Goal: Information Seeking & Learning: Check status

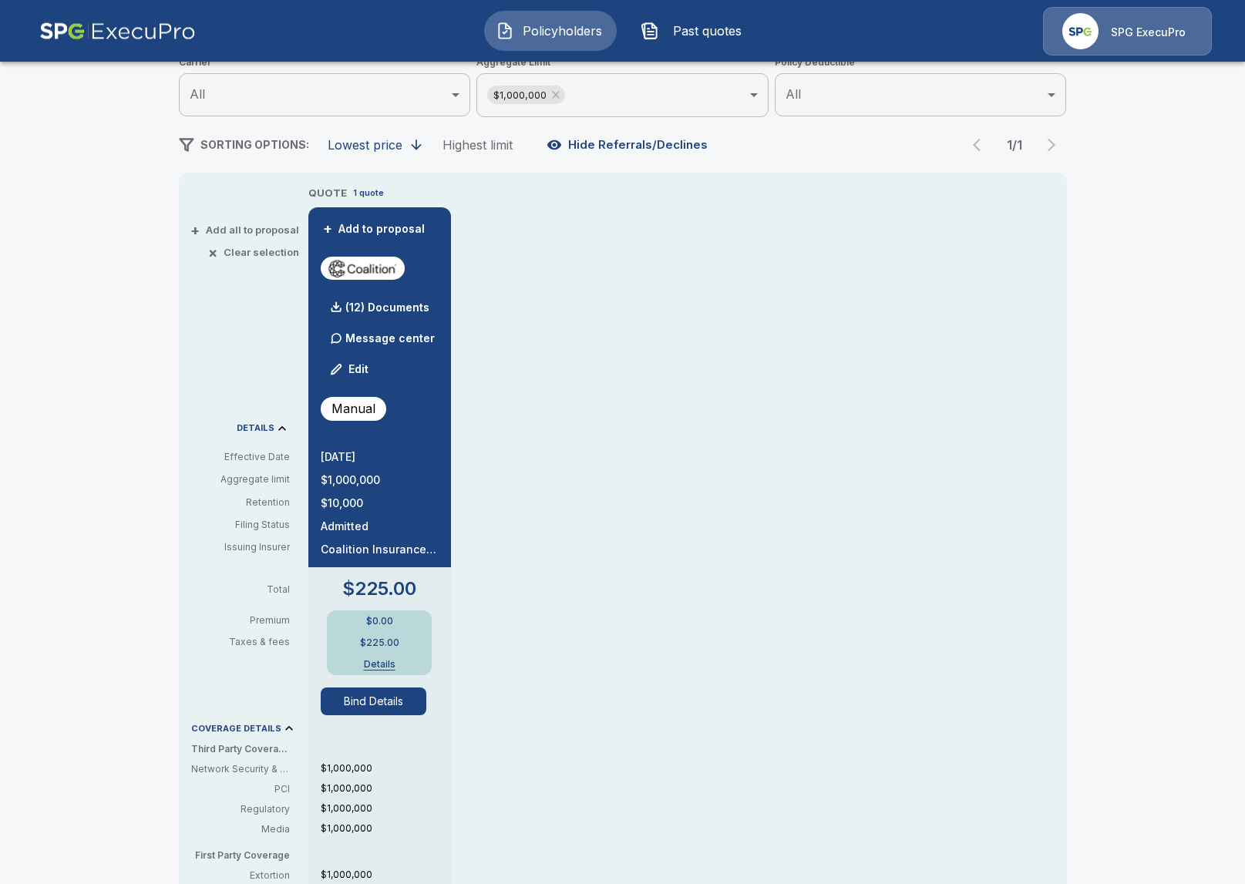
scroll to position [254, 0]
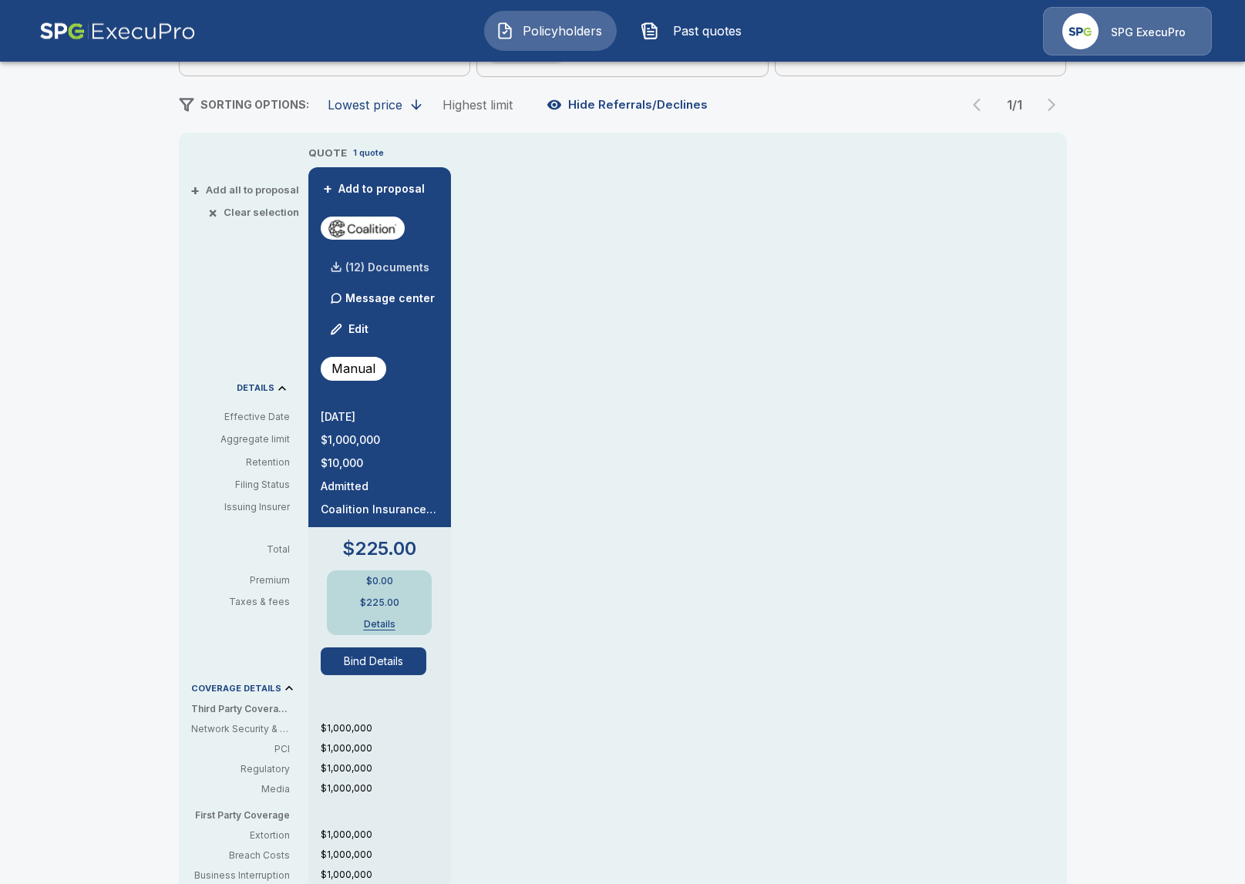
click at [392, 267] on p "(12) Documents" at bounding box center [387, 267] width 84 height 11
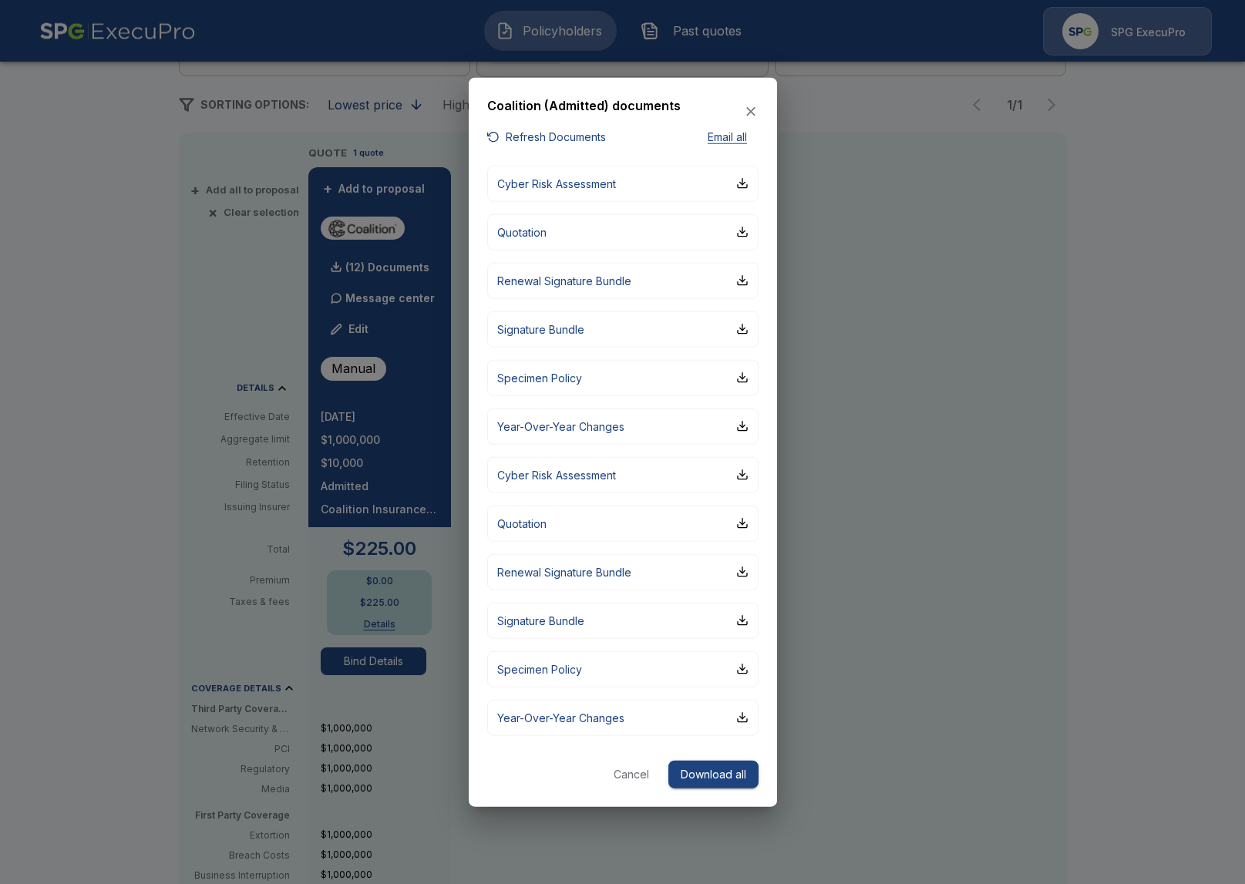
click at [961, 465] on div at bounding box center [622, 442] width 1245 height 884
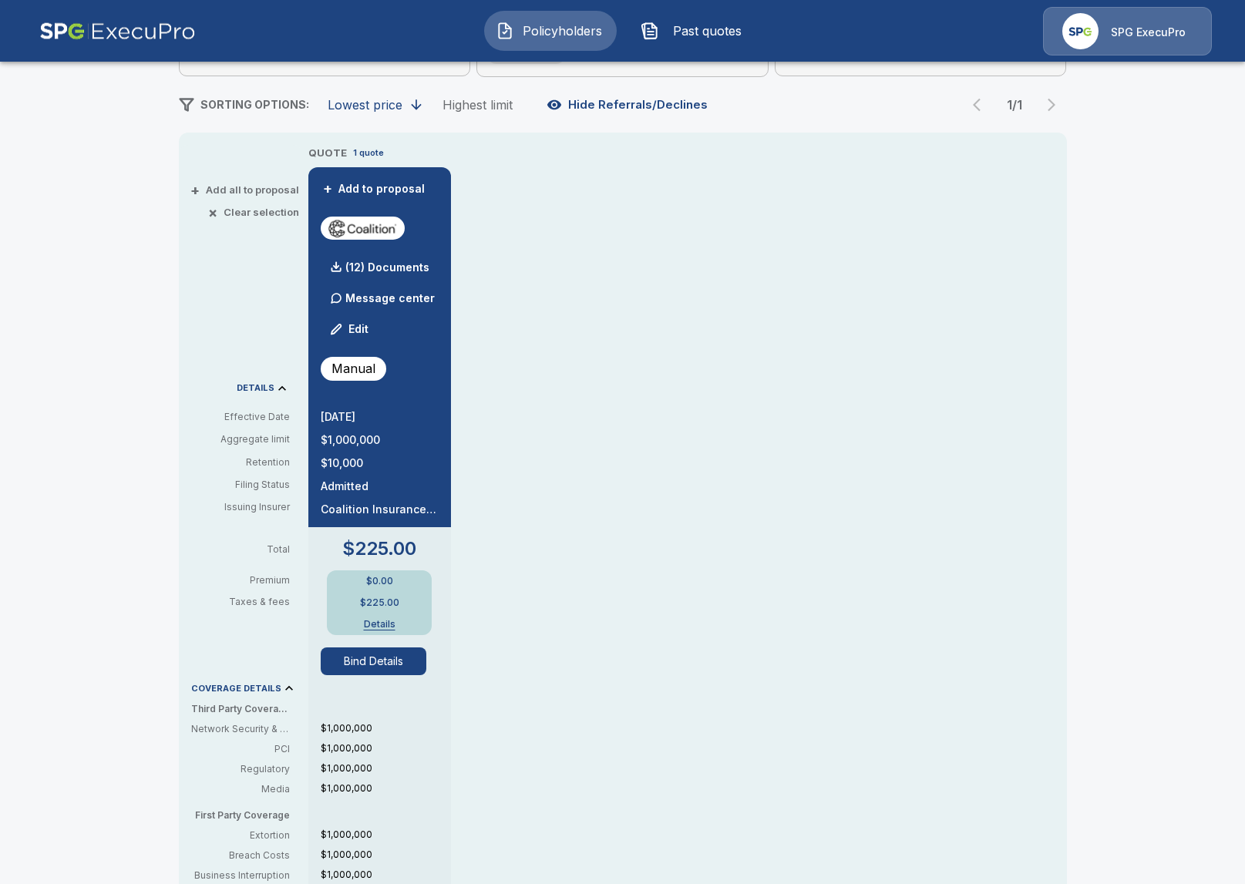
click at [701, 420] on div "QUOTE 1 quote + Add to proposal (12) Documents Message center Edit Manual 9/1/2…" at bounding box center [687, 642] width 758 height 995
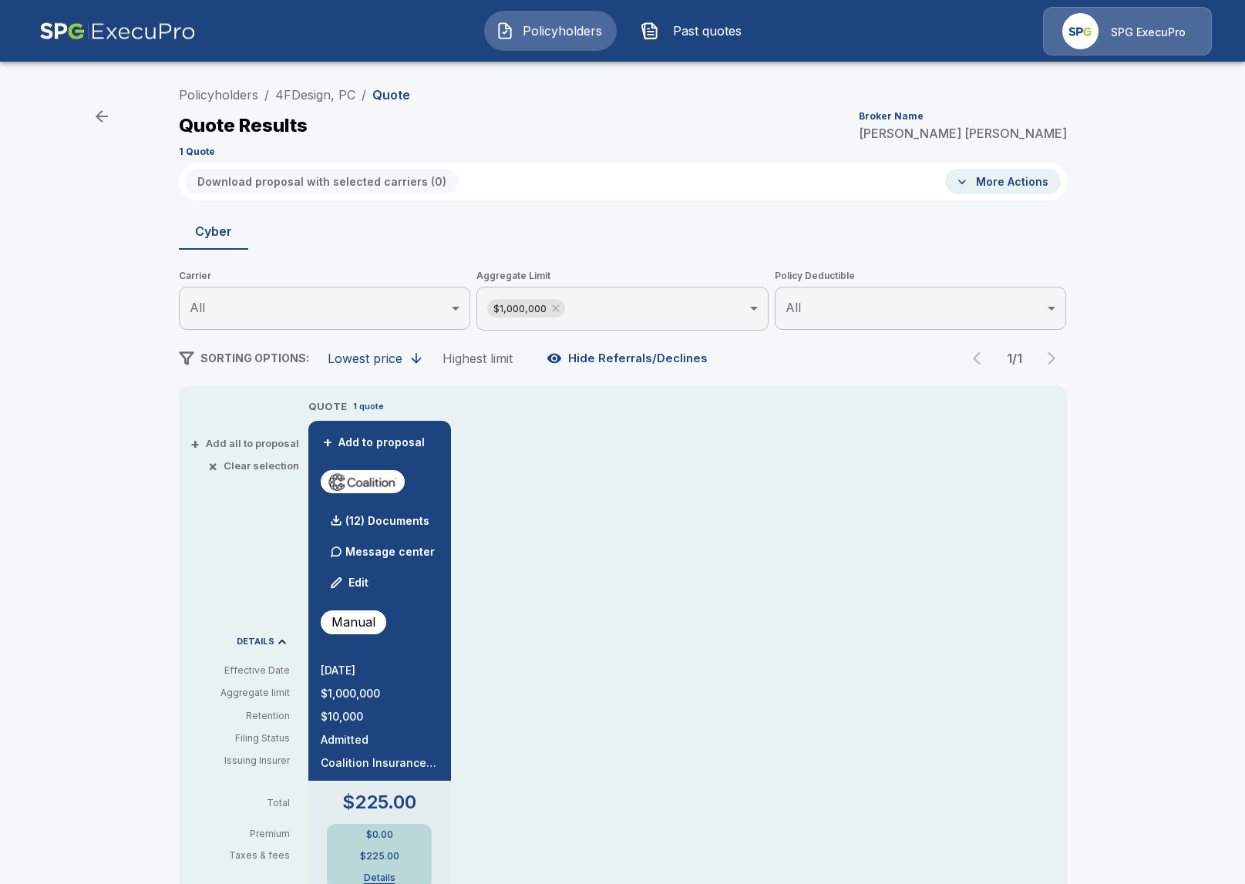
scroll to position [140, 0]
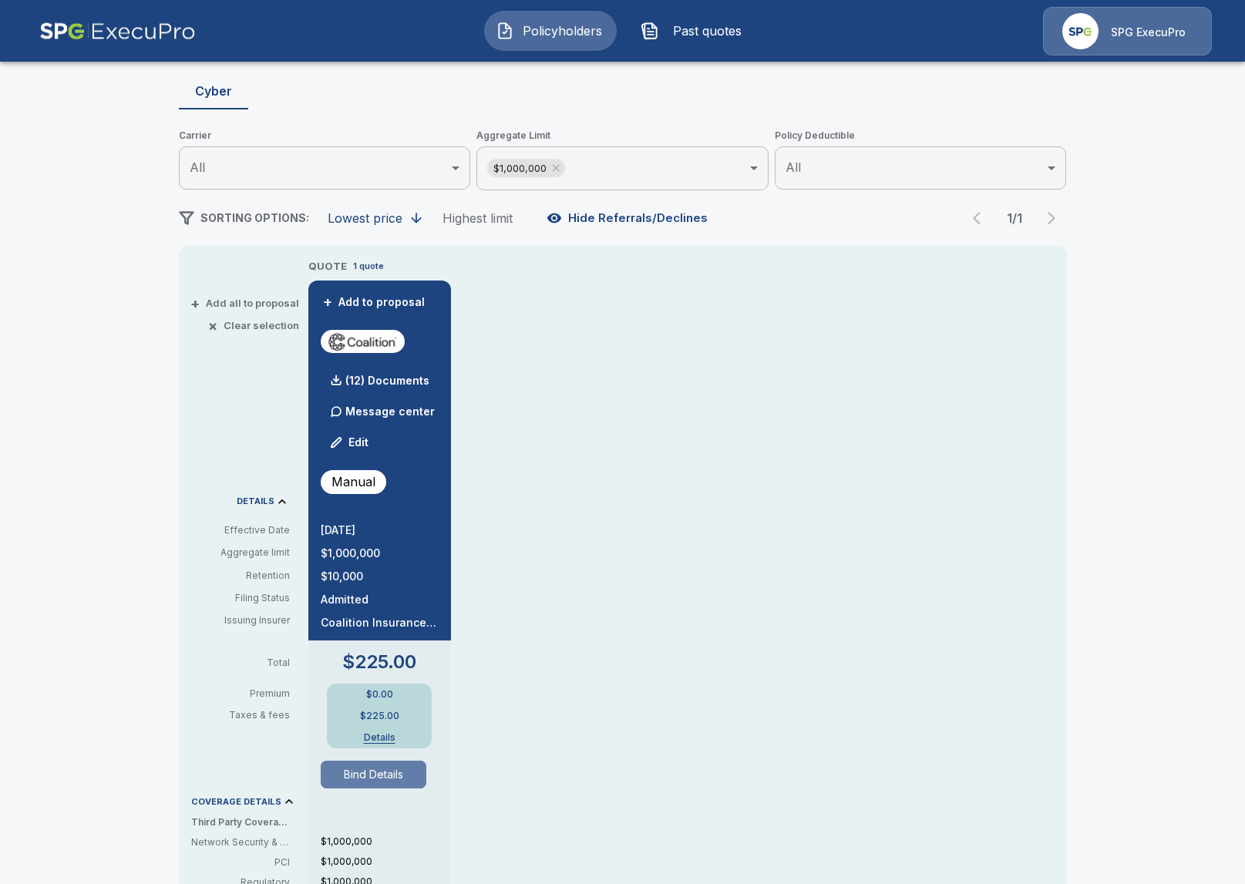
click at [405, 781] on button "Bind Details" at bounding box center [374, 775] width 106 height 28
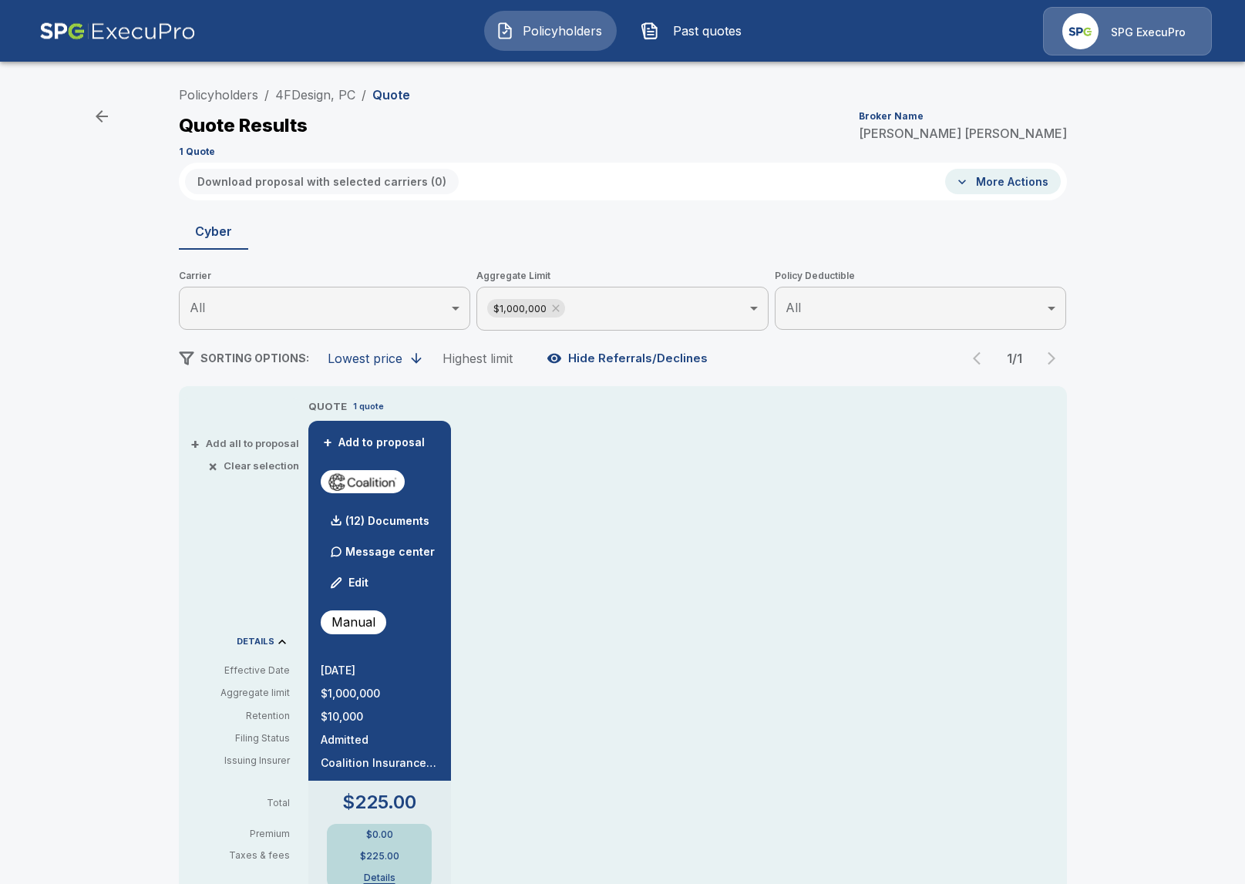
click at [234, 82] on div "Policyholders / 4FDesign, PC / Quote Quote Results Broker Name Tricia Dietz 1 Q…" at bounding box center [623, 120] width 888 height 83
click at [223, 104] on div "Policyholders / 4FDesign, PC / Quote Quote Results Broker Name Tricia Dietz 1 Q…" at bounding box center [623, 120] width 888 height 83
click at [157, 30] on img at bounding box center [117, 31] width 156 height 49
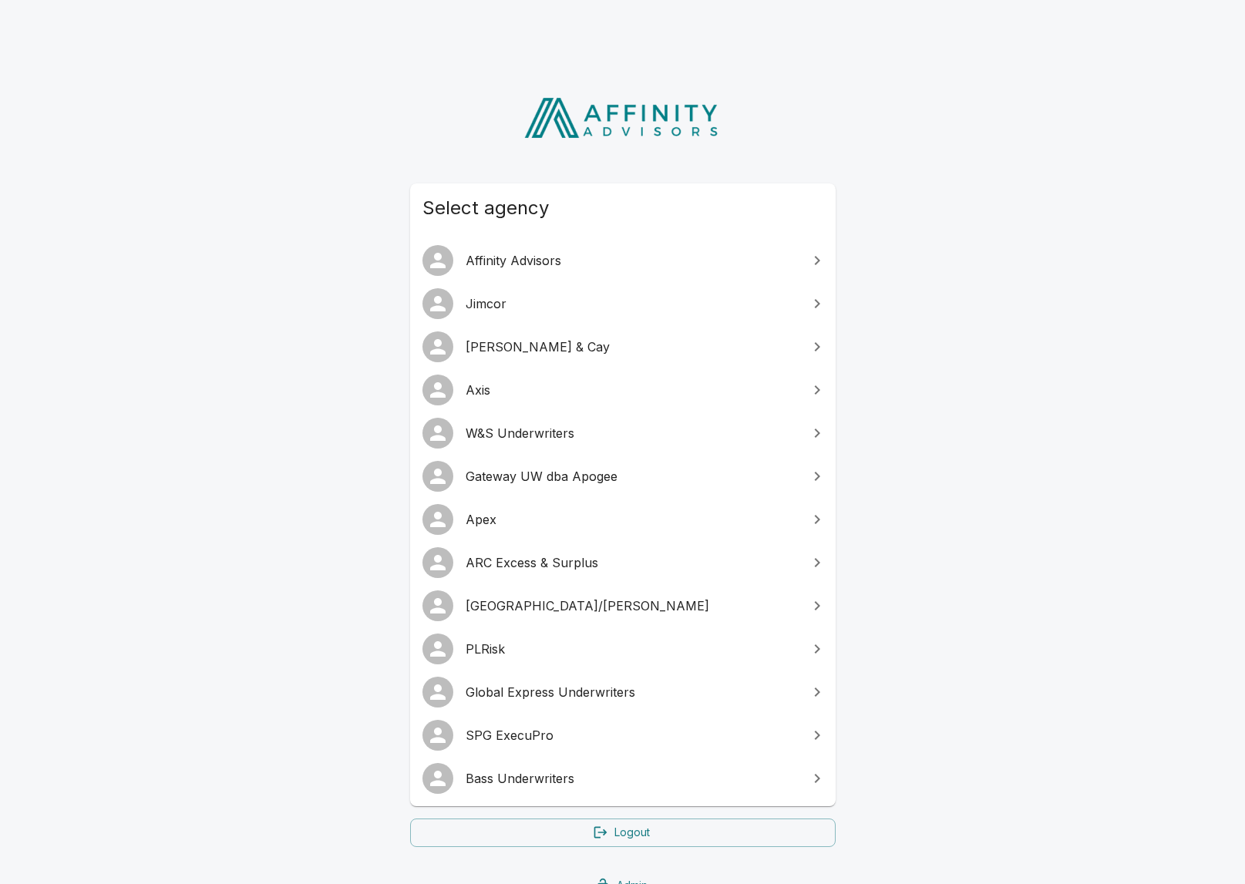
click at [602, 610] on span "[GEOGRAPHIC_DATA]/[PERSON_NAME]" at bounding box center [631, 605] width 333 height 18
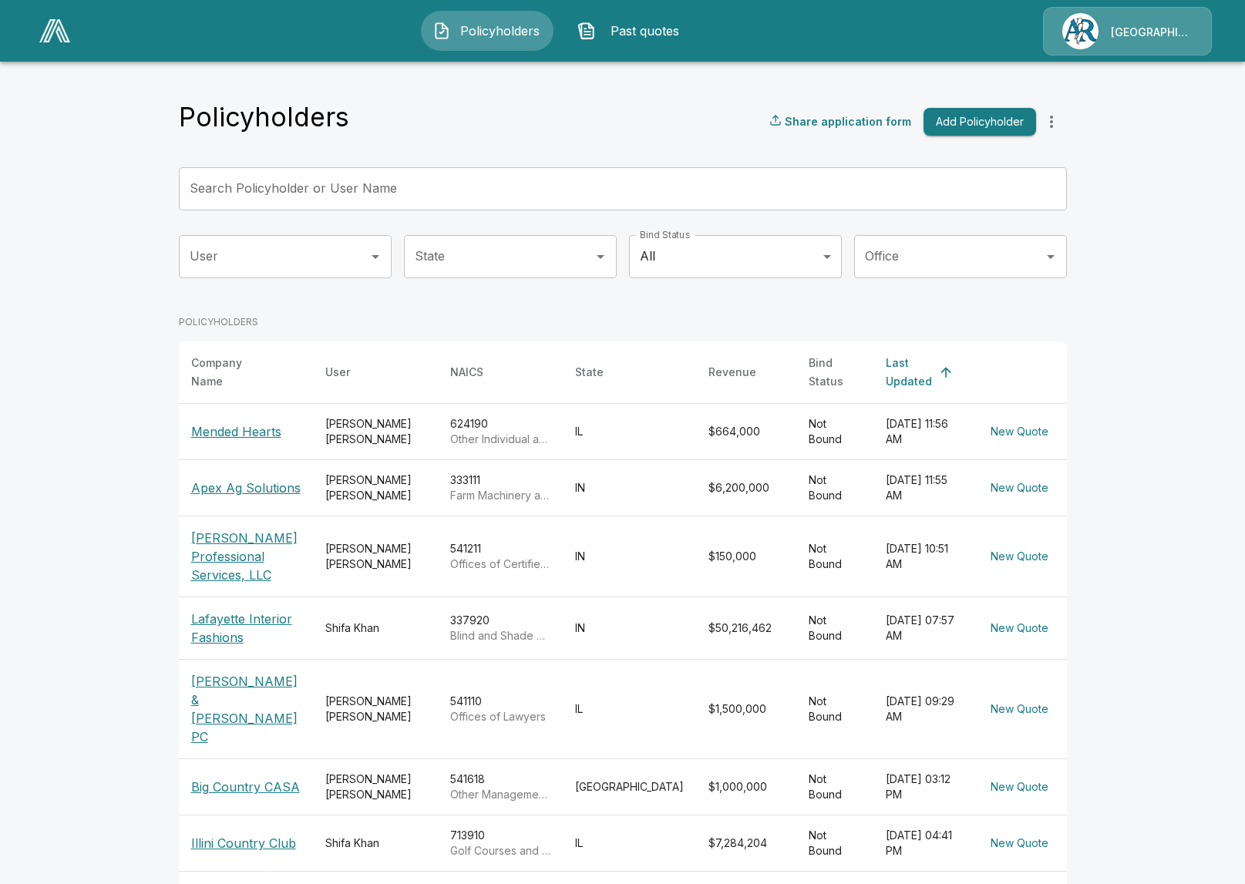
click at [524, 187] on input "Search Policyholder or User Name" at bounding box center [614, 188] width 871 height 43
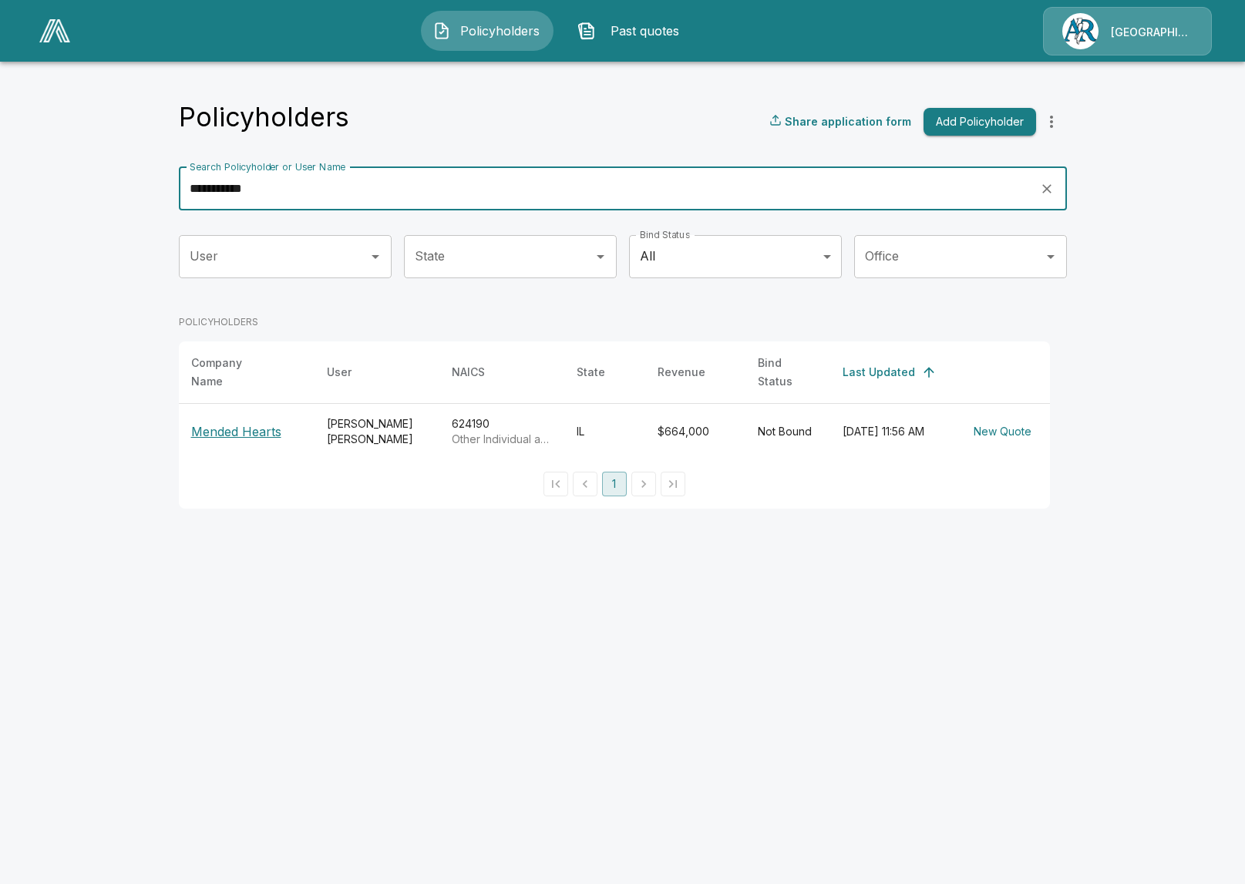
type input "**********"
click at [249, 435] on th "Mended Hearts" at bounding box center [247, 431] width 136 height 56
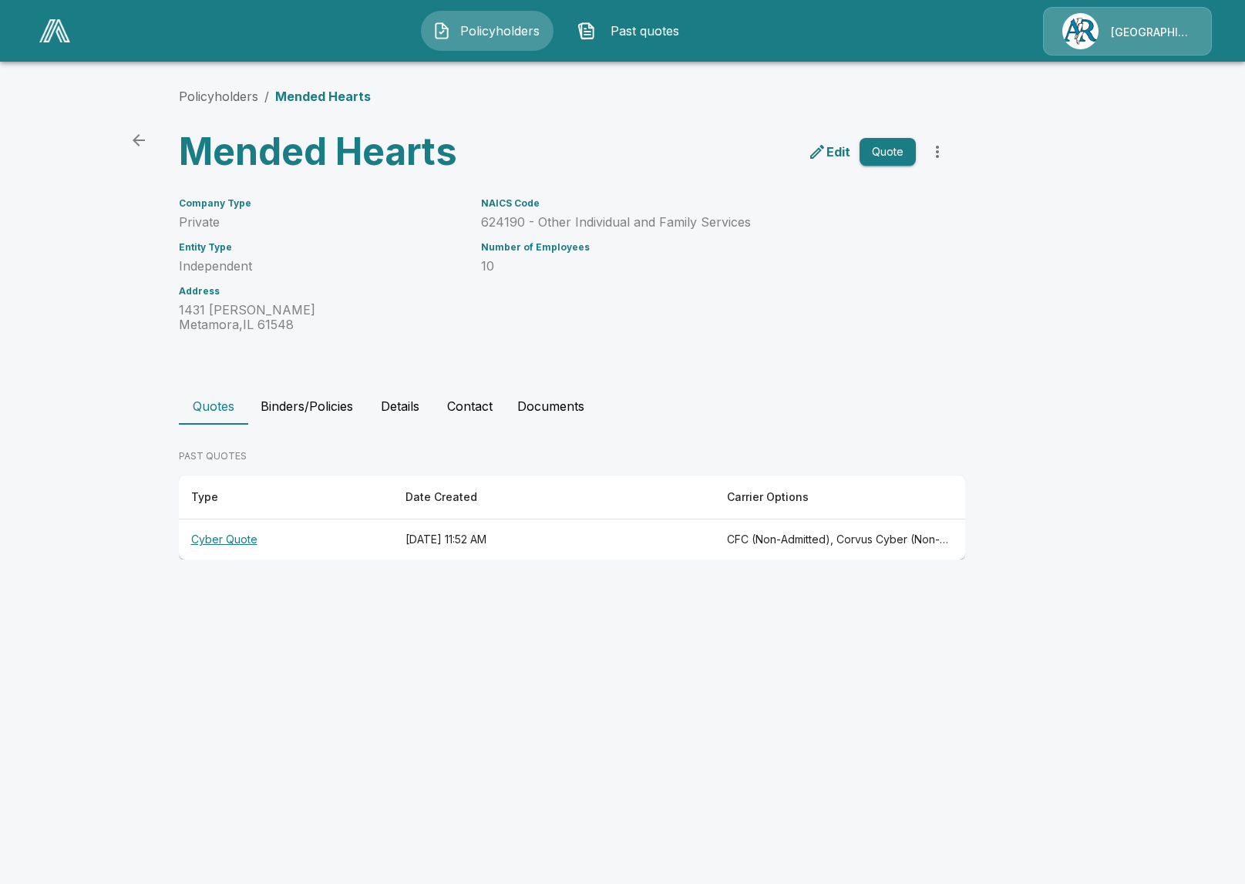
click at [258, 540] on th "Cyber Quote" at bounding box center [286, 539] width 214 height 41
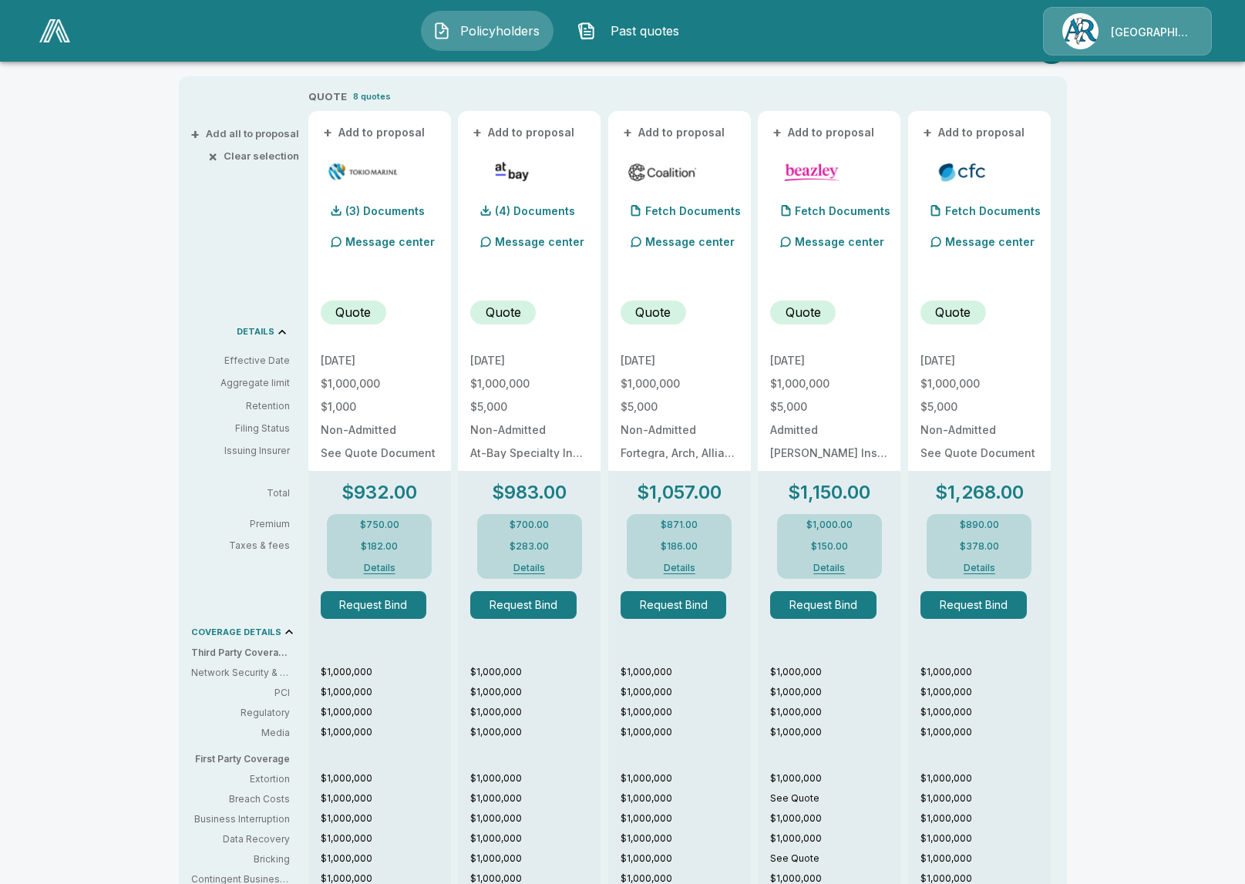
scroll to position [248, 0]
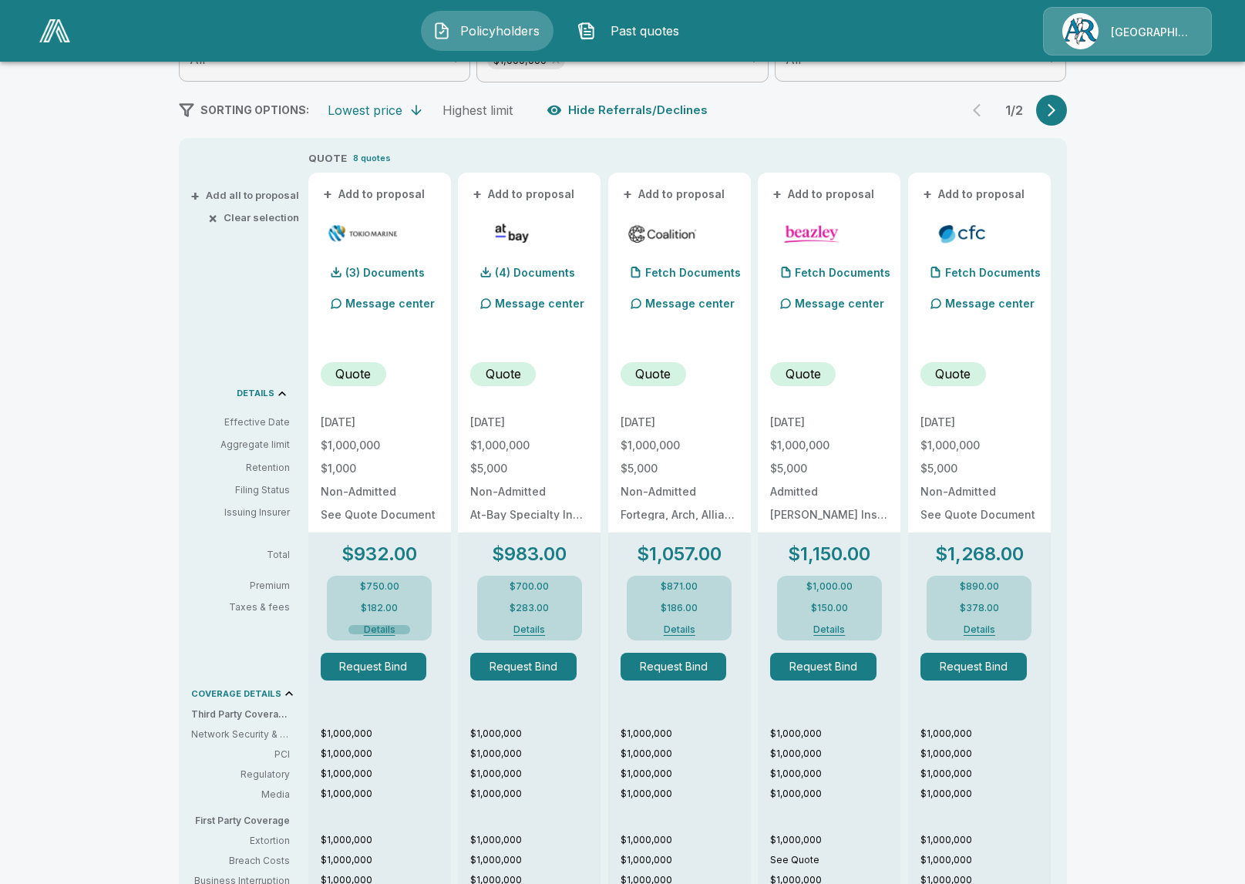
click at [385, 630] on button "Details" at bounding box center [379, 629] width 62 height 9
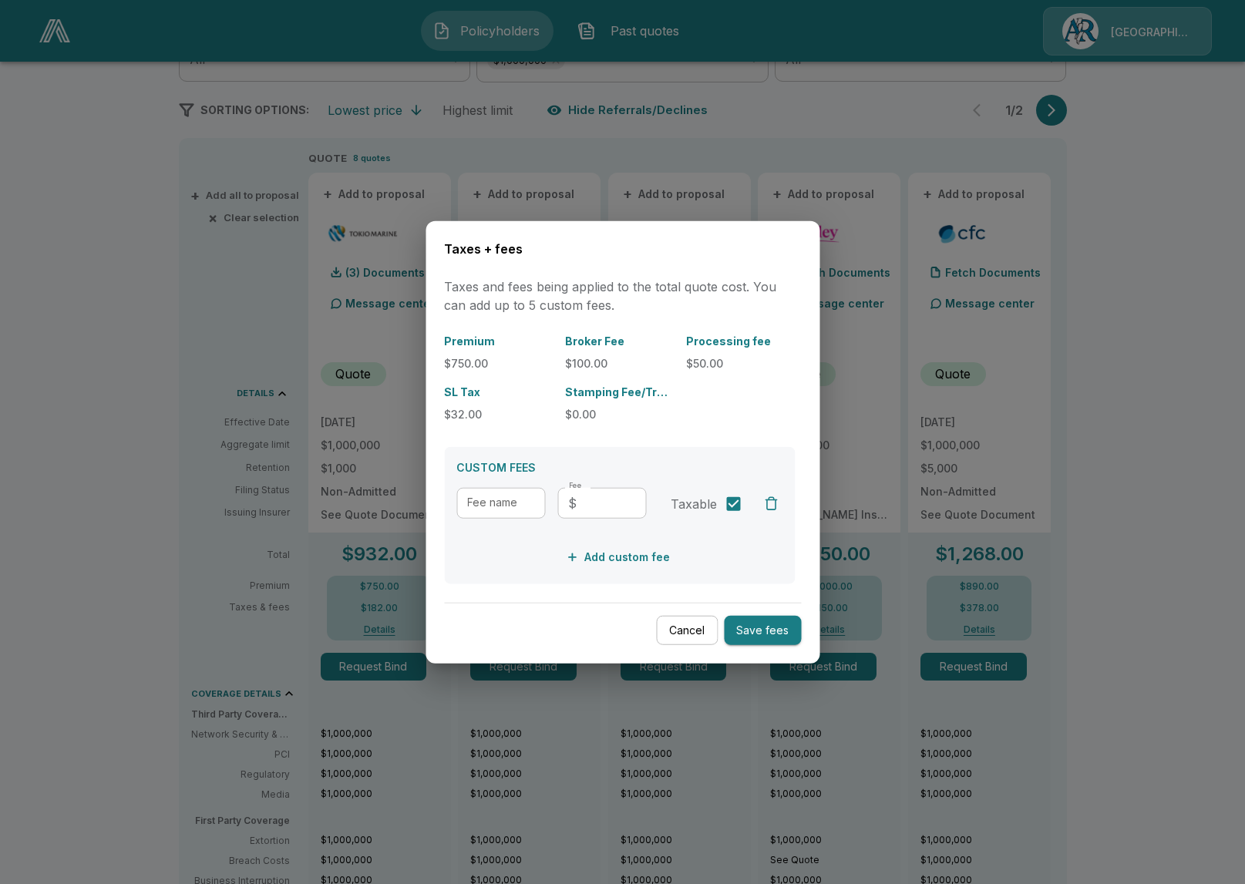
click at [127, 500] on div at bounding box center [622, 442] width 1245 height 884
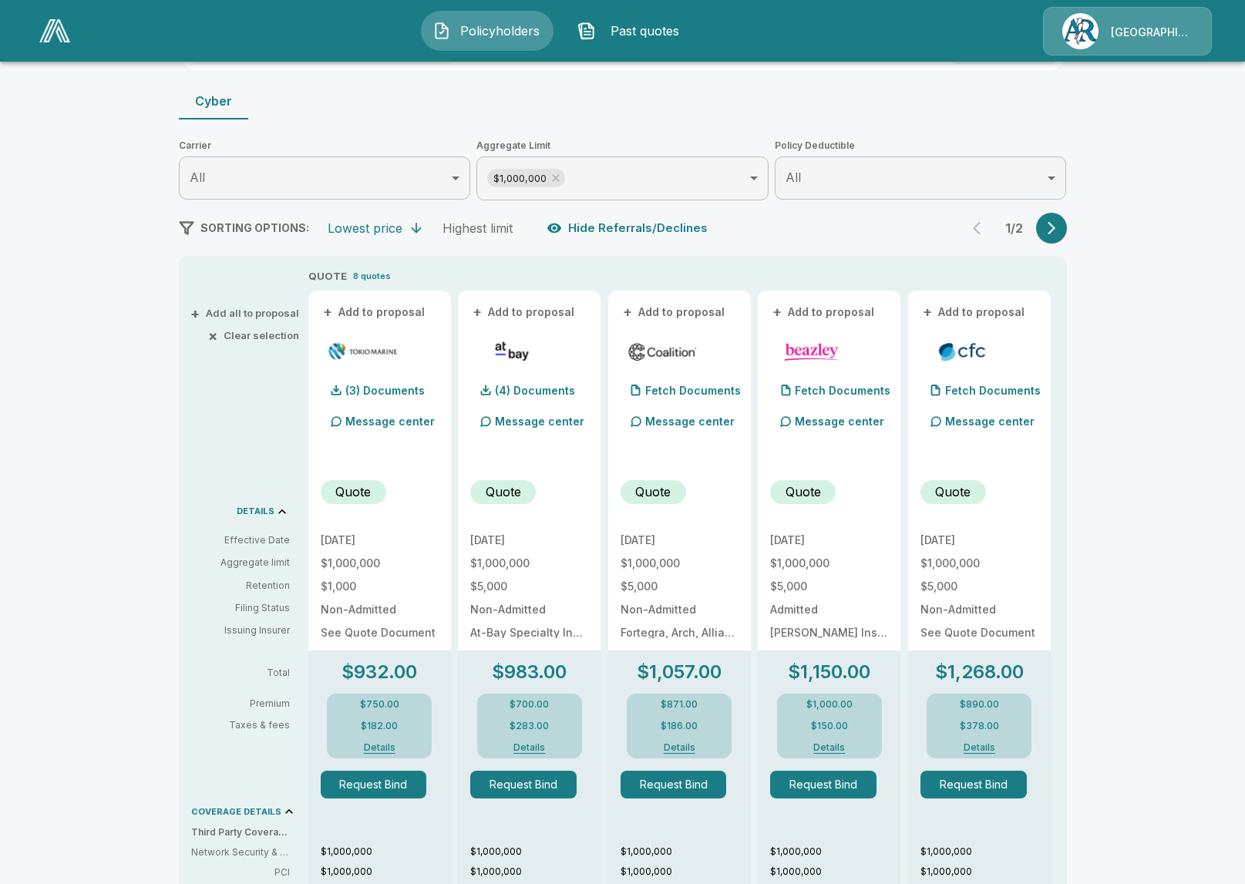
scroll to position [107, 0]
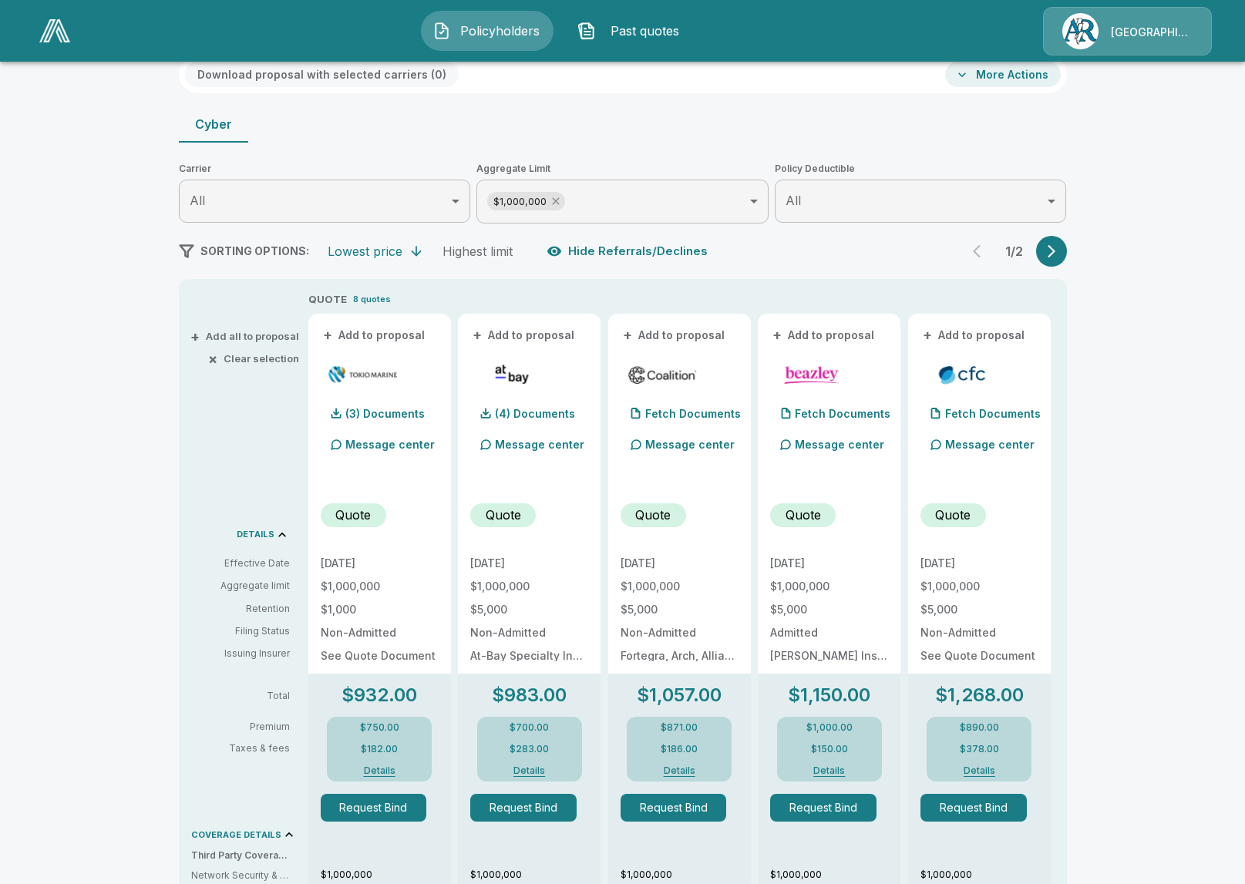
click at [558, 203] on icon at bounding box center [555, 201] width 7 height 7
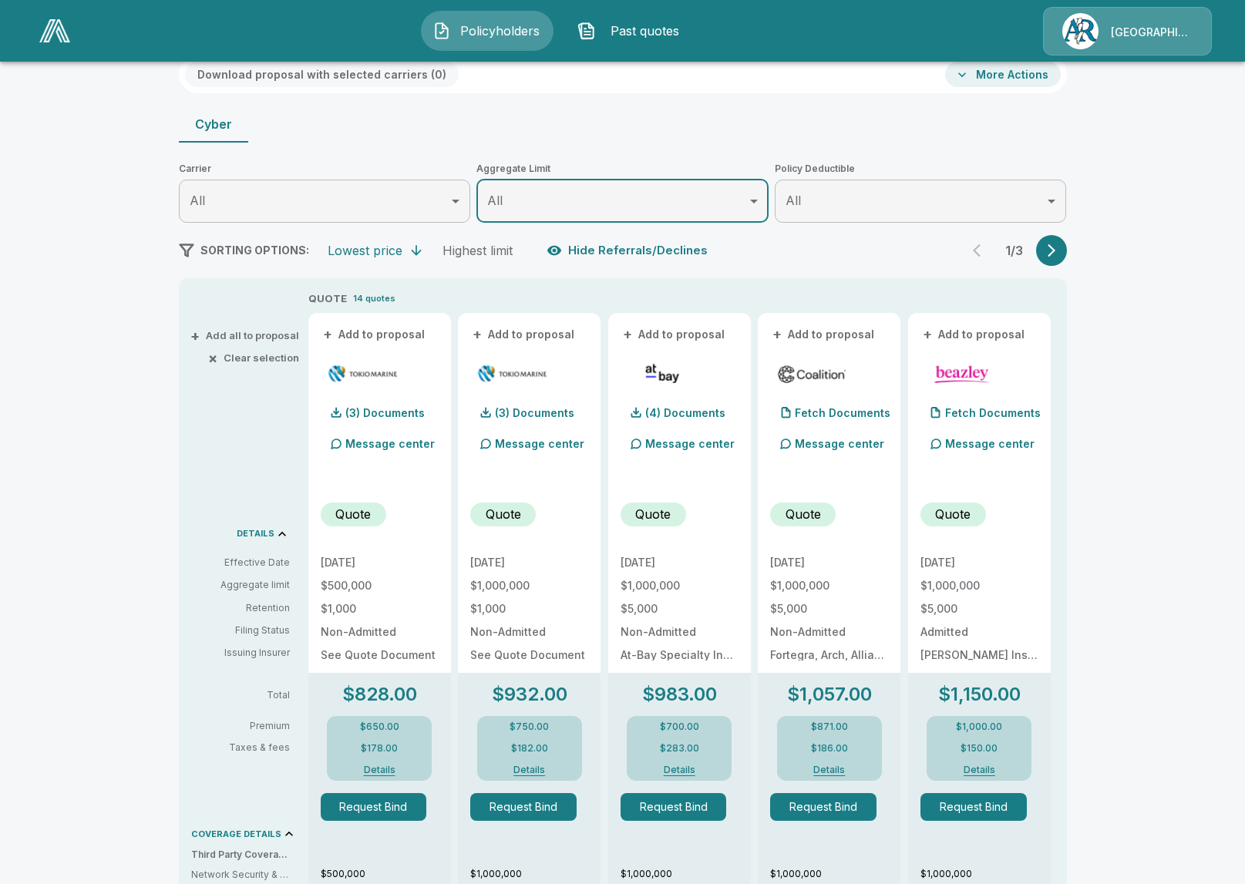
click at [1053, 255] on icon "button" at bounding box center [1050, 250] width 15 height 15
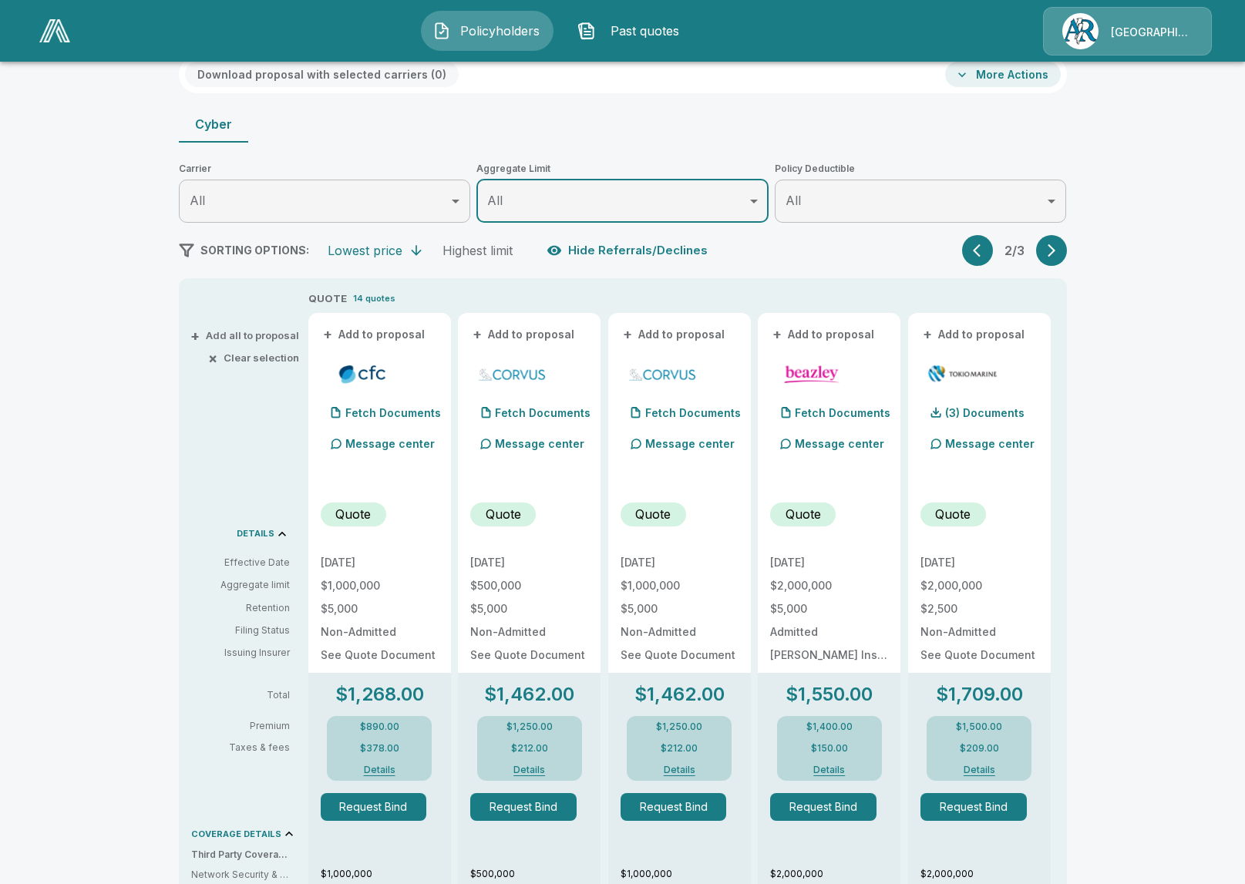
click at [1053, 255] on icon "button" at bounding box center [1050, 250] width 15 height 15
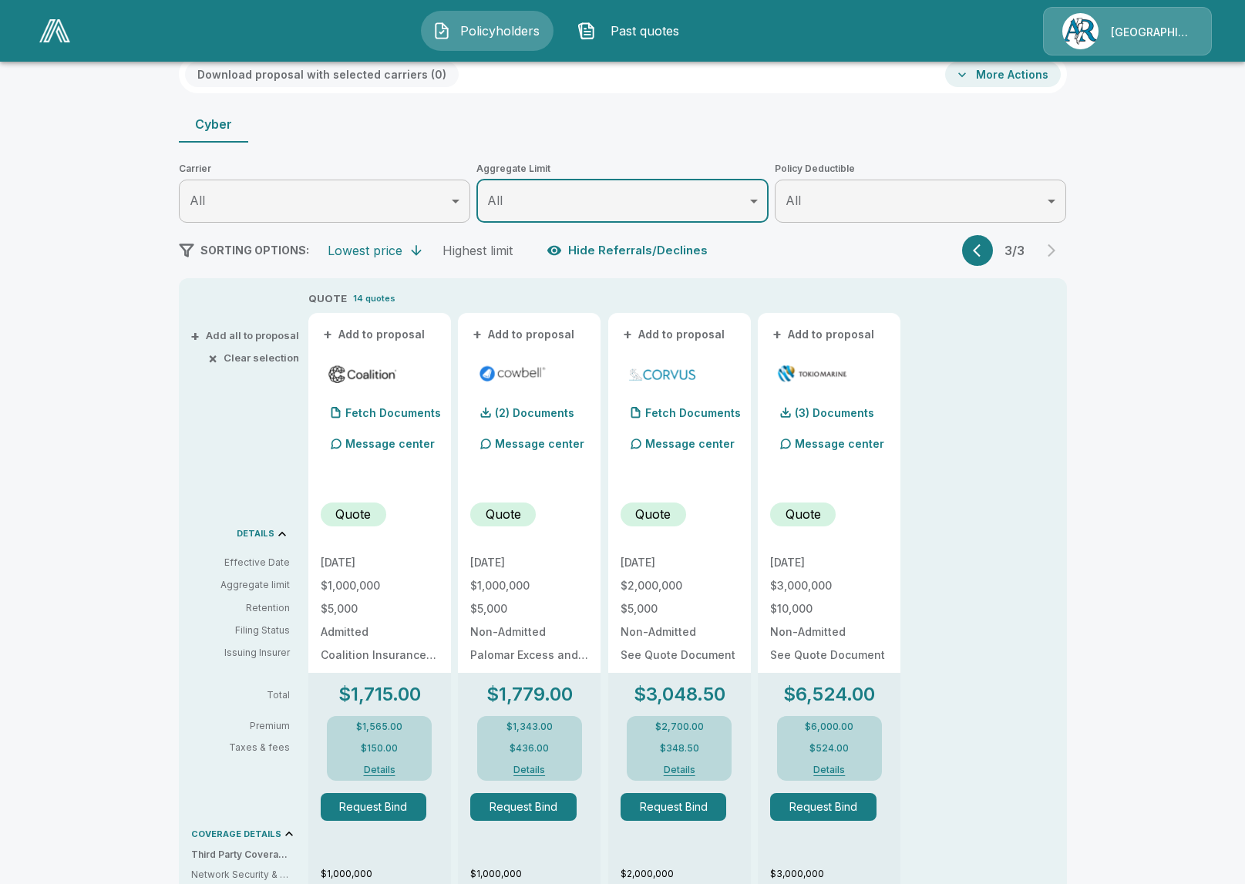
click at [835, 767] on button "Details" at bounding box center [829, 769] width 62 height 9
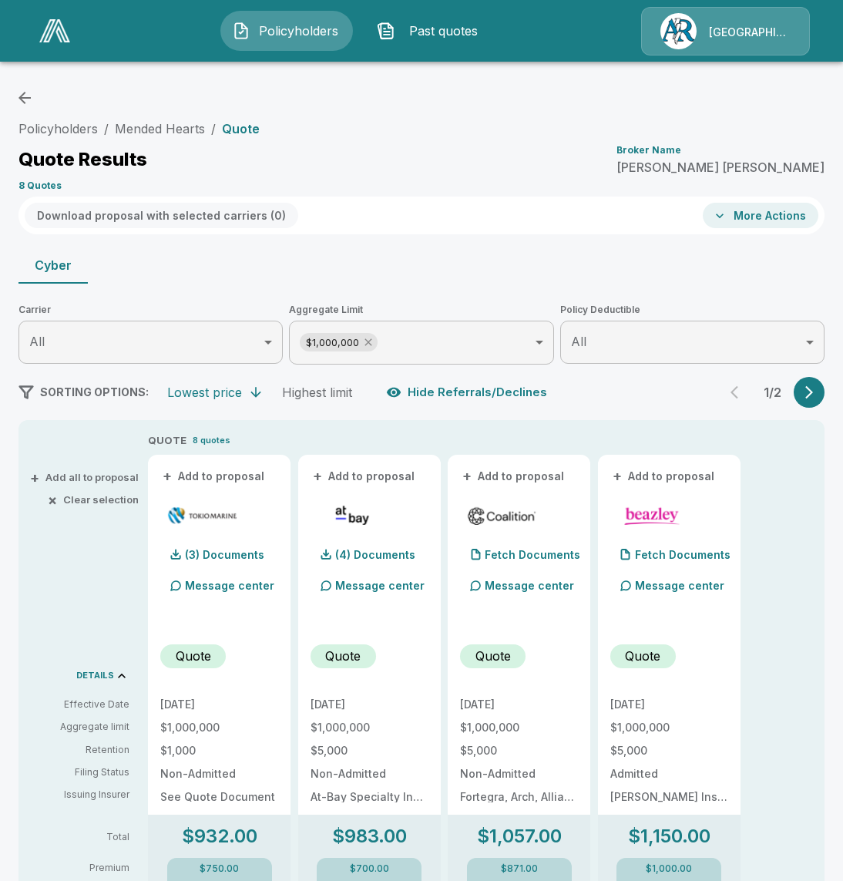
click at [367, 337] on icon at bounding box center [368, 342] width 12 height 12
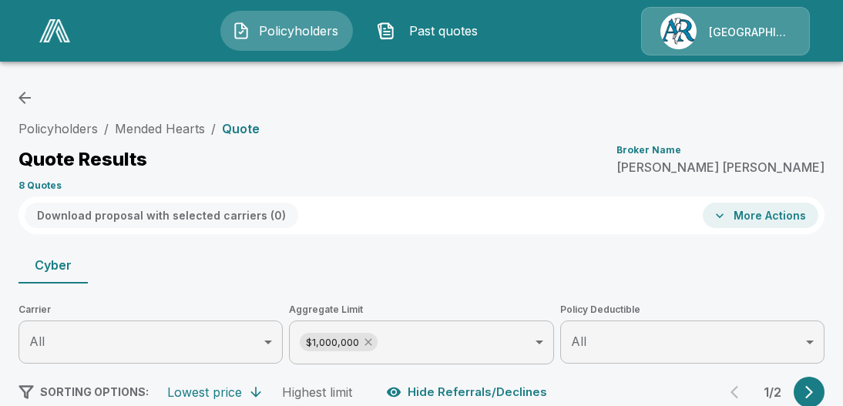
click at [368, 338] on icon at bounding box center [368, 342] width 12 height 12
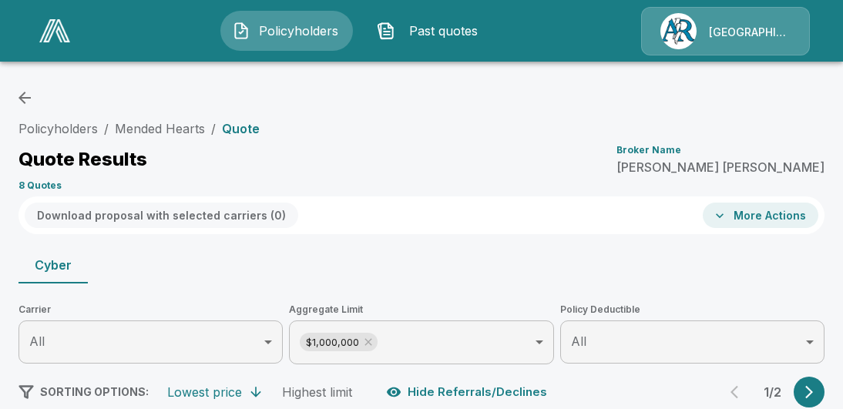
click at [365, 341] on icon at bounding box center [368, 342] width 12 height 12
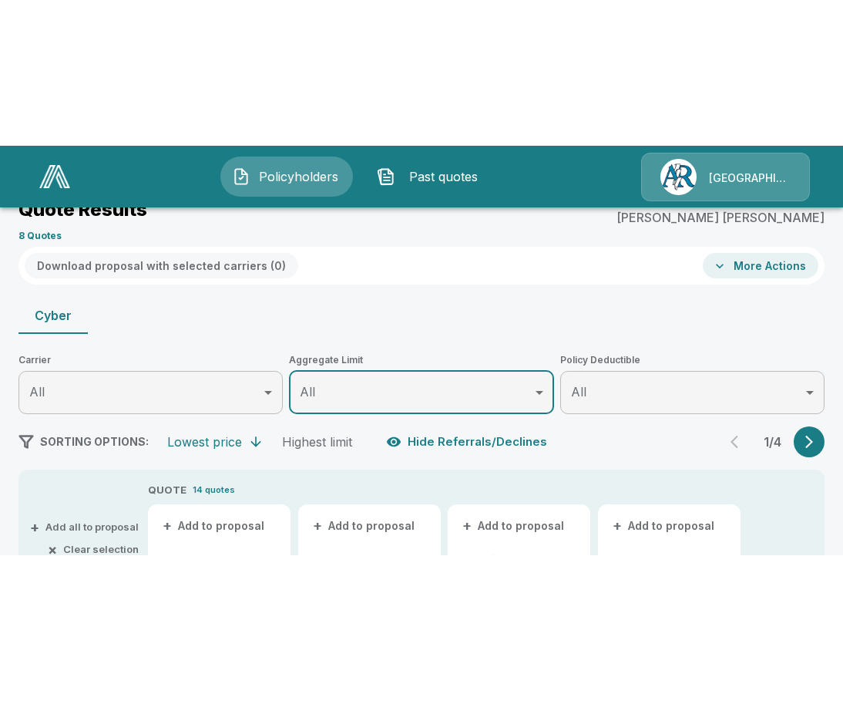
scroll to position [116, 0]
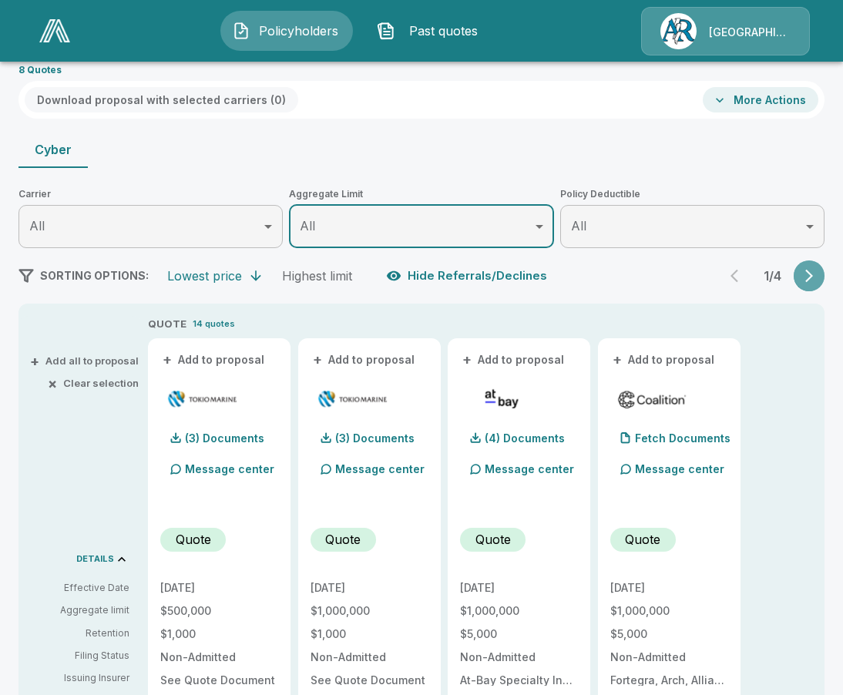
click at [808, 275] on icon "button" at bounding box center [808, 275] width 15 height 15
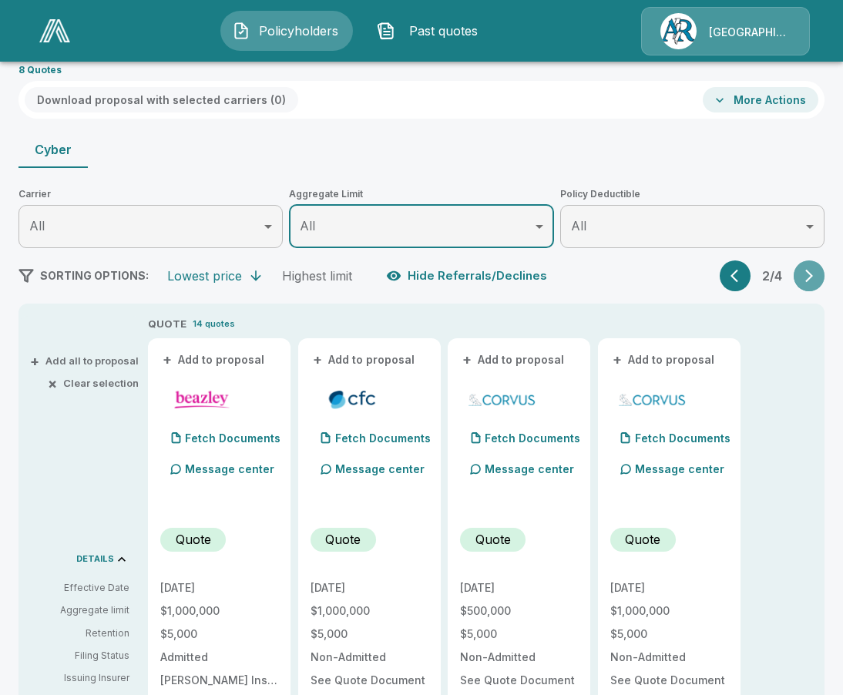
click at [808, 275] on icon "button" at bounding box center [808, 275] width 15 height 15
click at [373, 436] on p "(3) Documents" at bounding box center [374, 438] width 79 height 11
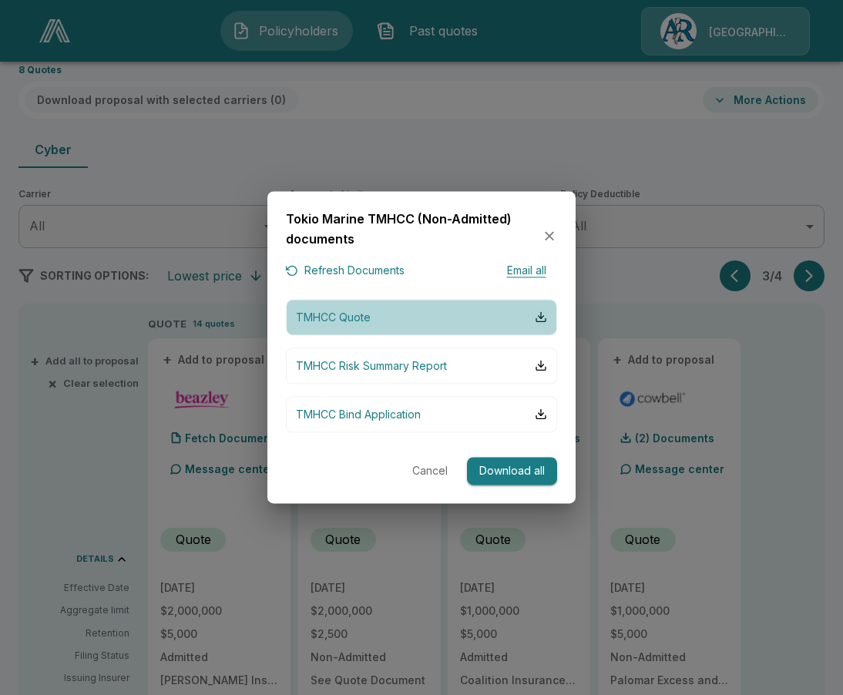
click at [394, 318] on button "TMHCC Quote" at bounding box center [421, 317] width 271 height 36
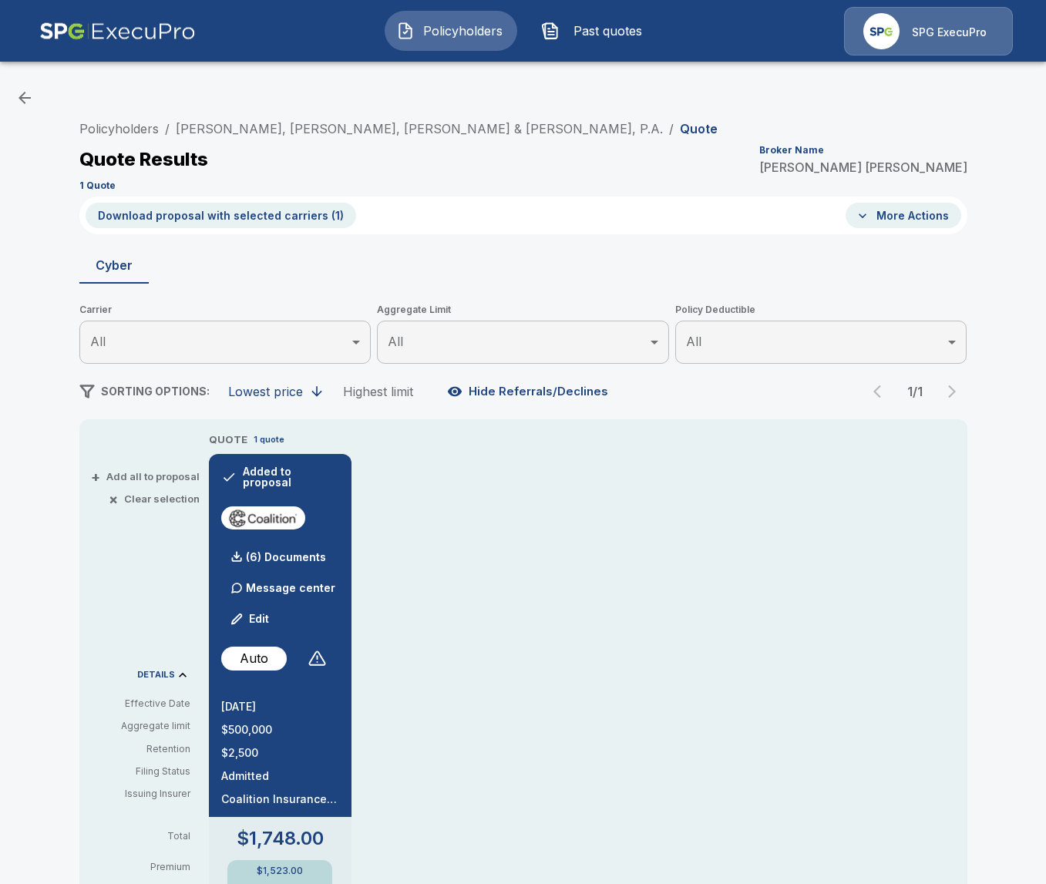
scroll to position [18, 0]
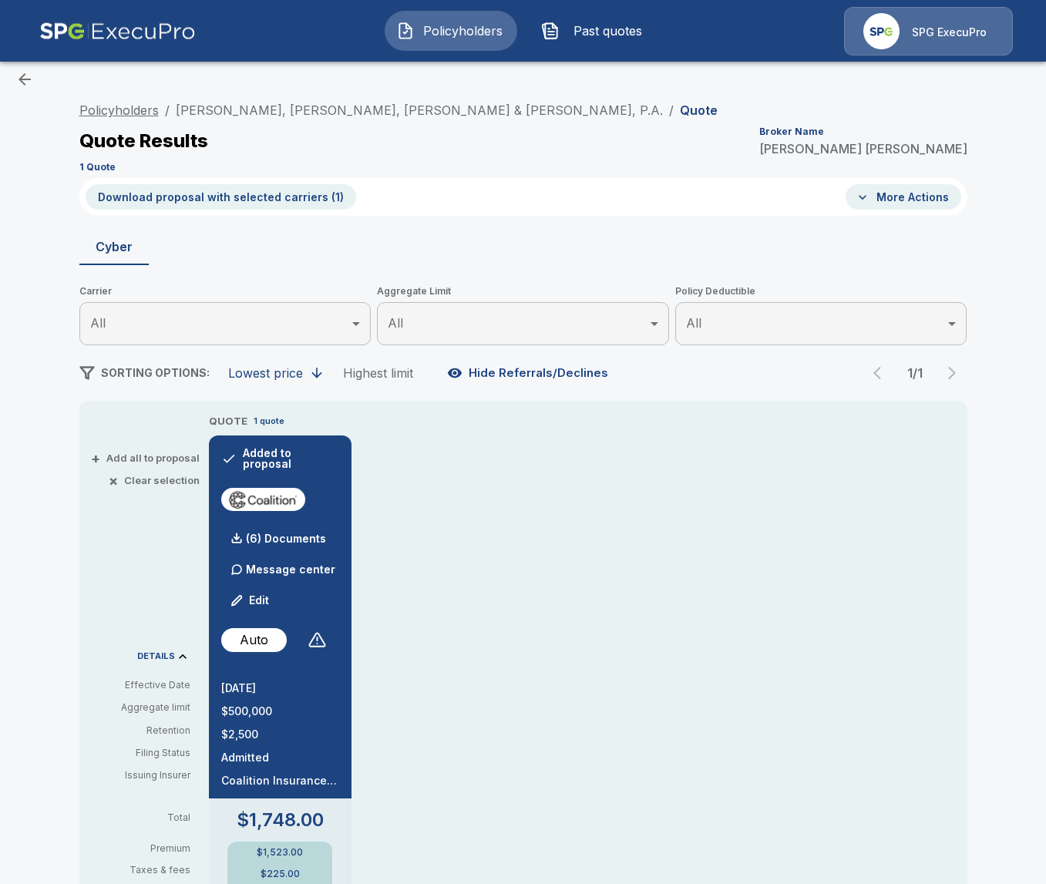
click at [131, 109] on link "Policyholders" at bounding box center [118, 109] width 79 height 15
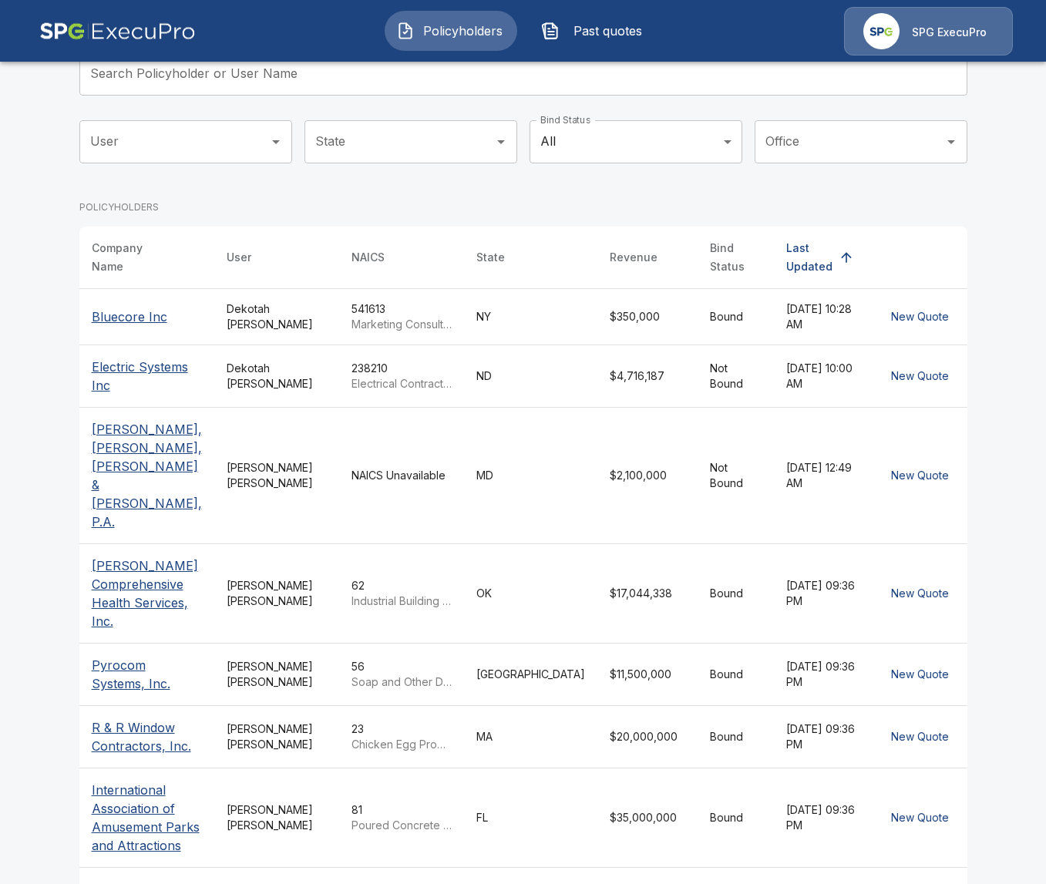
scroll to position [102, 0]
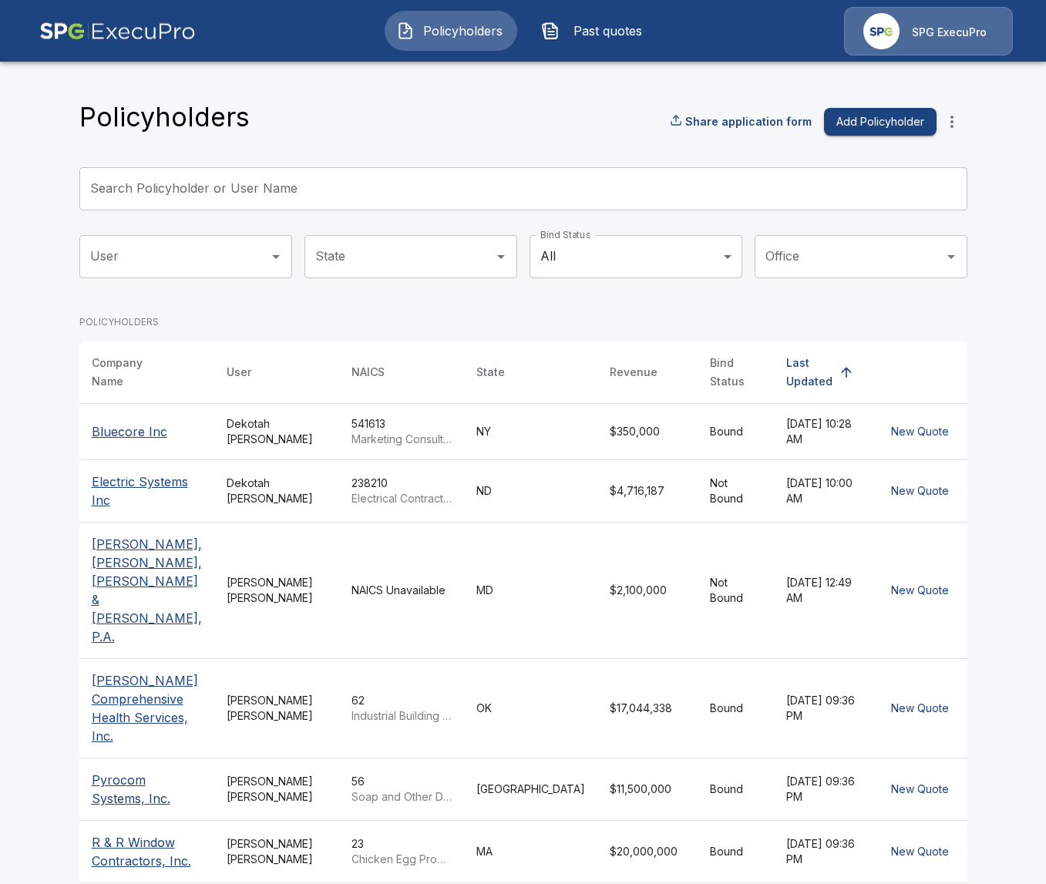
click at [101, 446] on th "Bluecore Inc" at bounding box center [147, 431] width 136 height 56
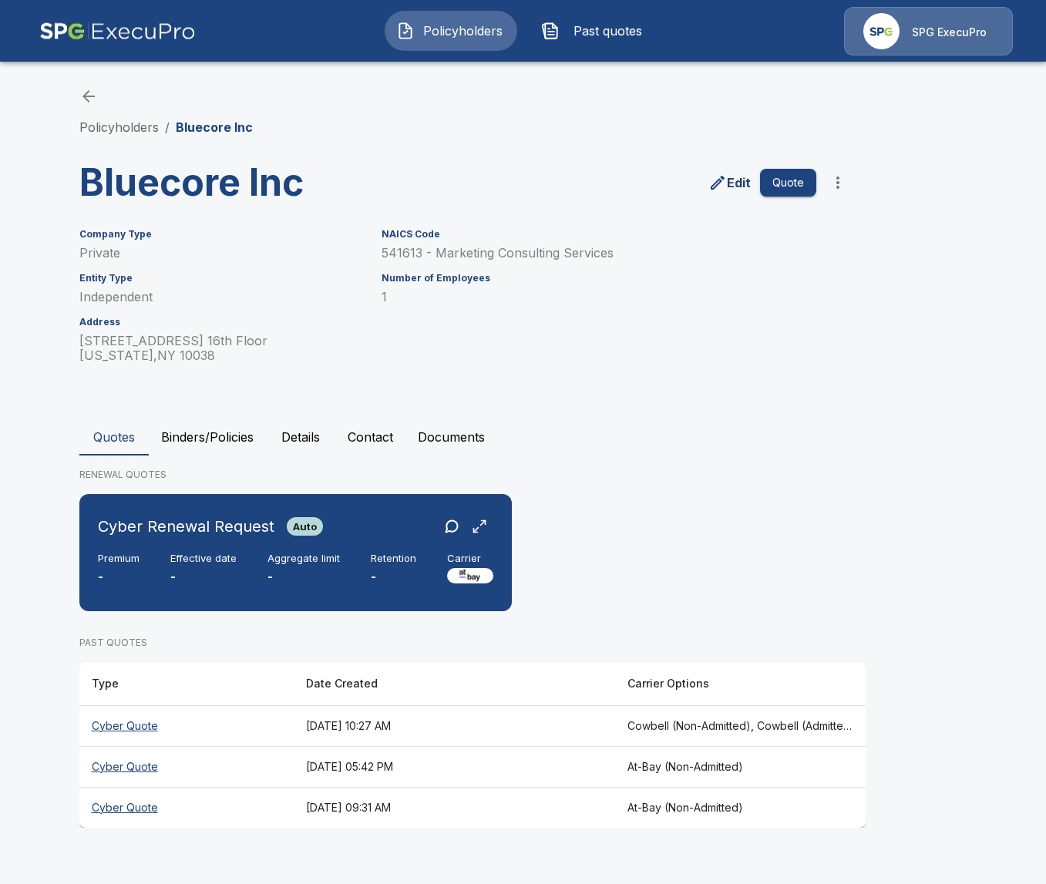
click at [465, 456] on div "Quotes Binders/Policies Details Contact Documents RENEWAL QUOTES Cyber Renewal …" at bounding box center [523, 622] width 888 height 409
click at [457, 453] on button "Documents" at bounding box center [451, 436] width 92 height 37
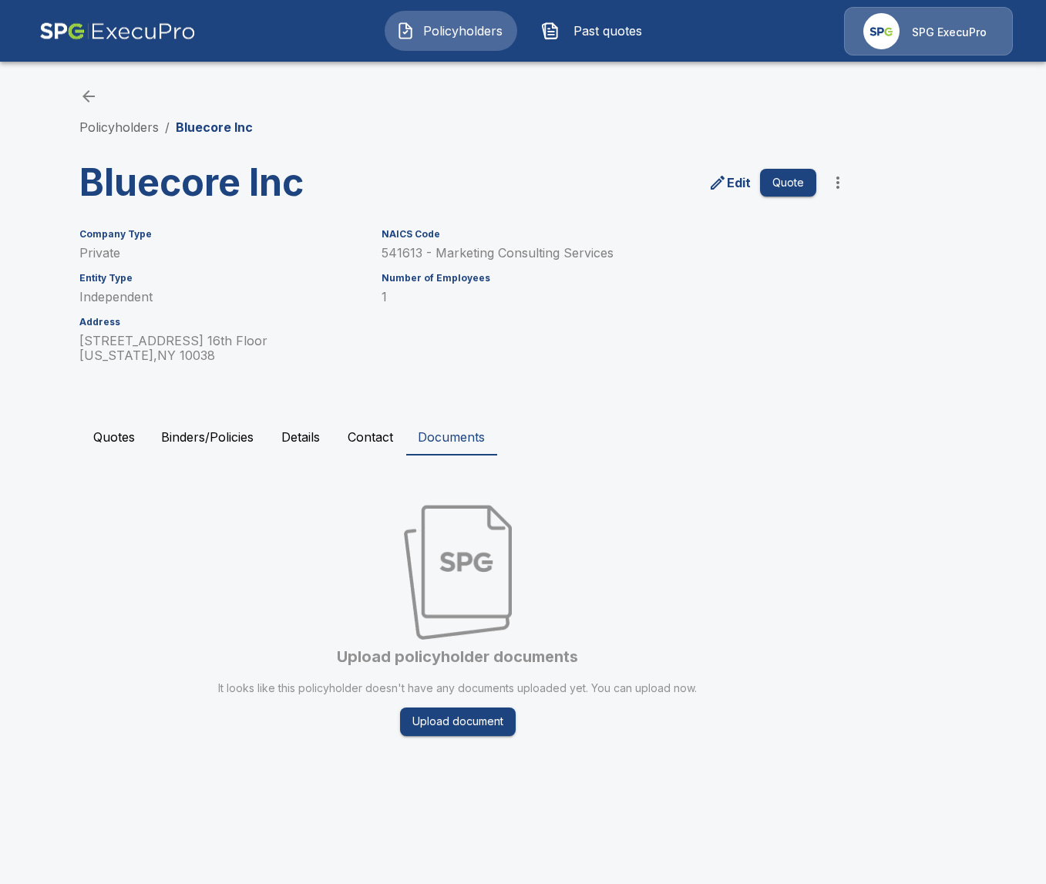
click at [111, 438] on button "Quotes" at bounding box center [113, 436] width 69 height 37
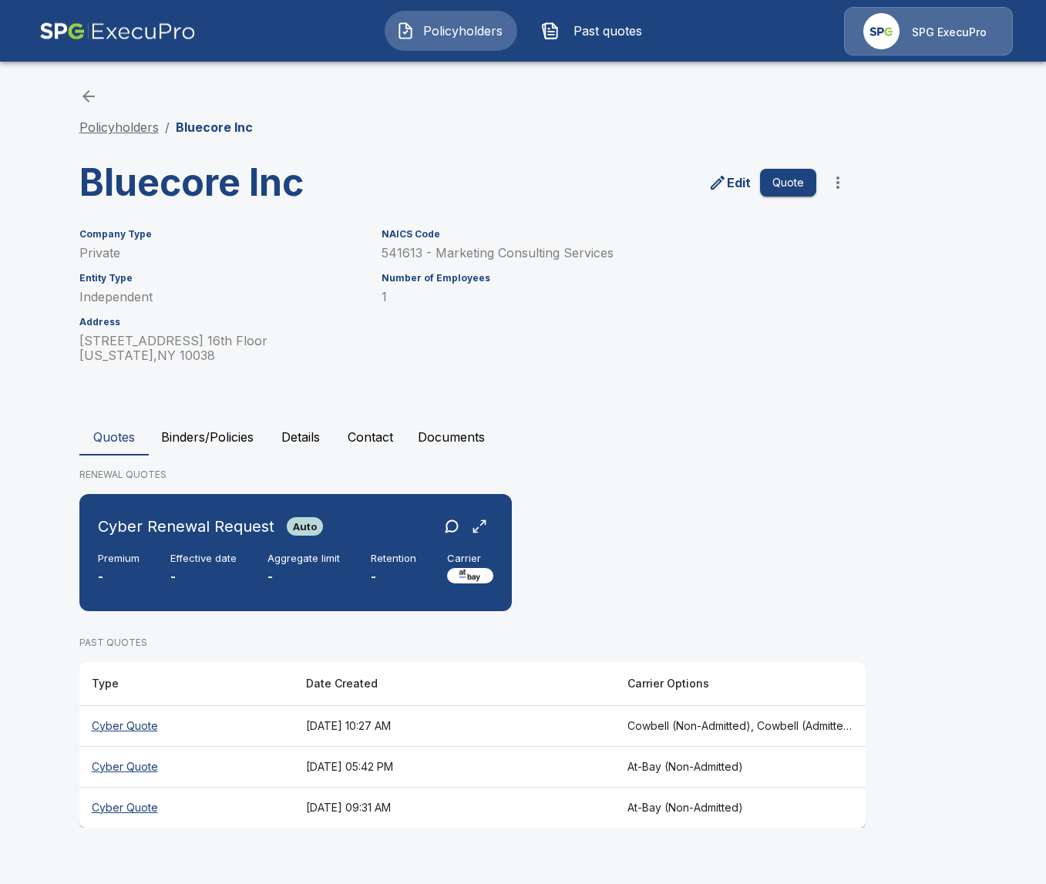
click at [113, 124] on link "Policyholders" at bounding box center [118, 126] width 79 height 15
